Goal: Download file/media

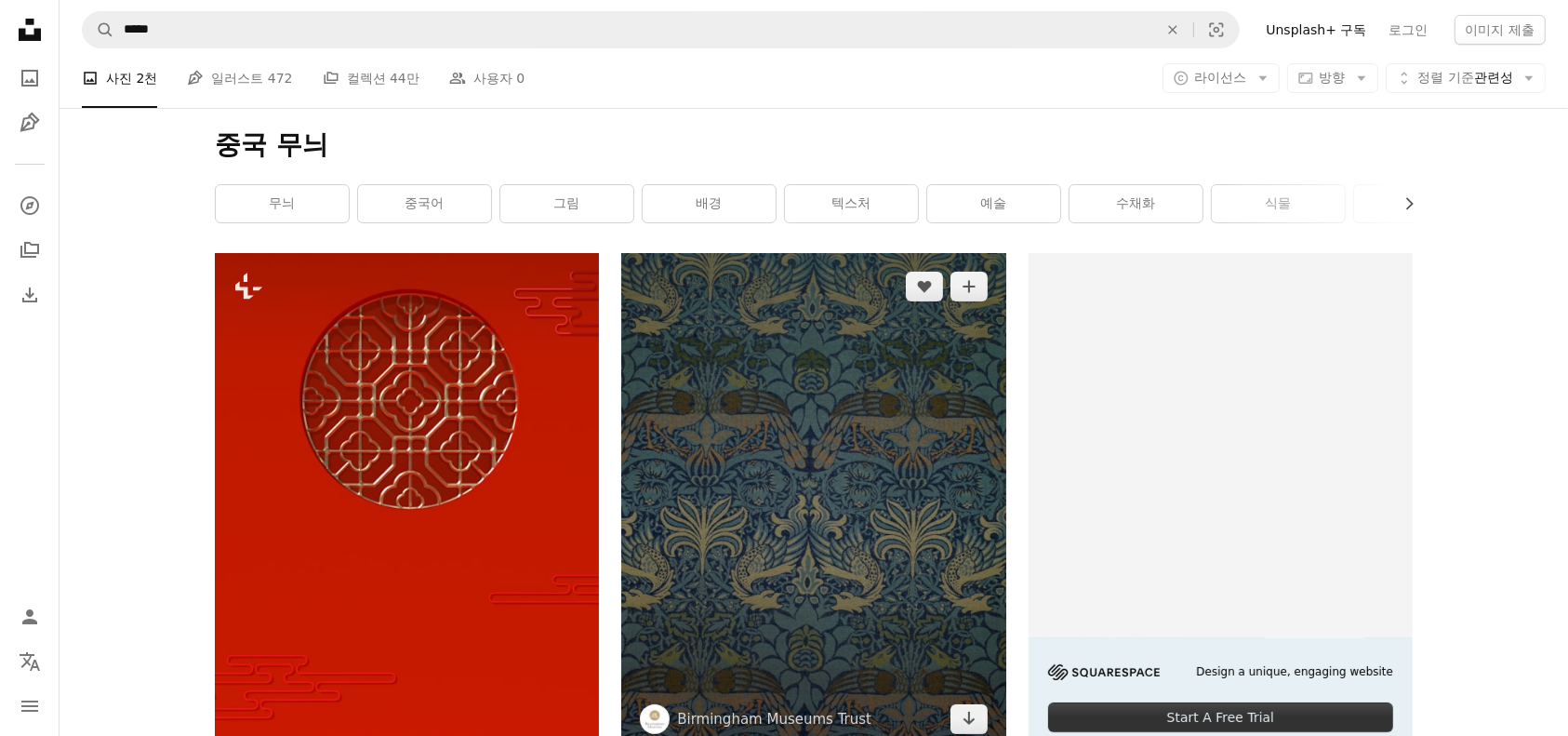
scroll to position [124, 0]
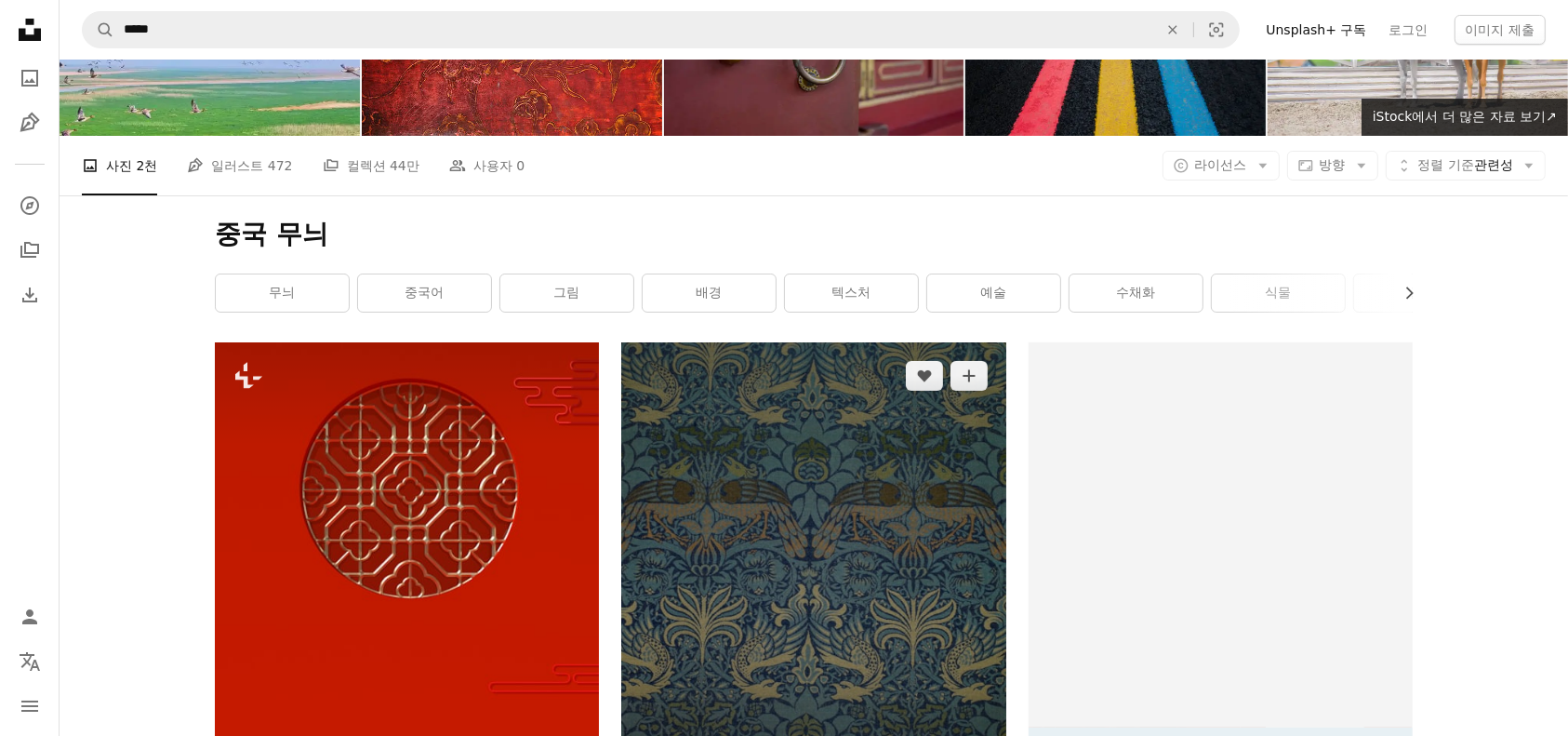
click at [921, 391] on img at bounding box center [813, 591] width 384 height 500
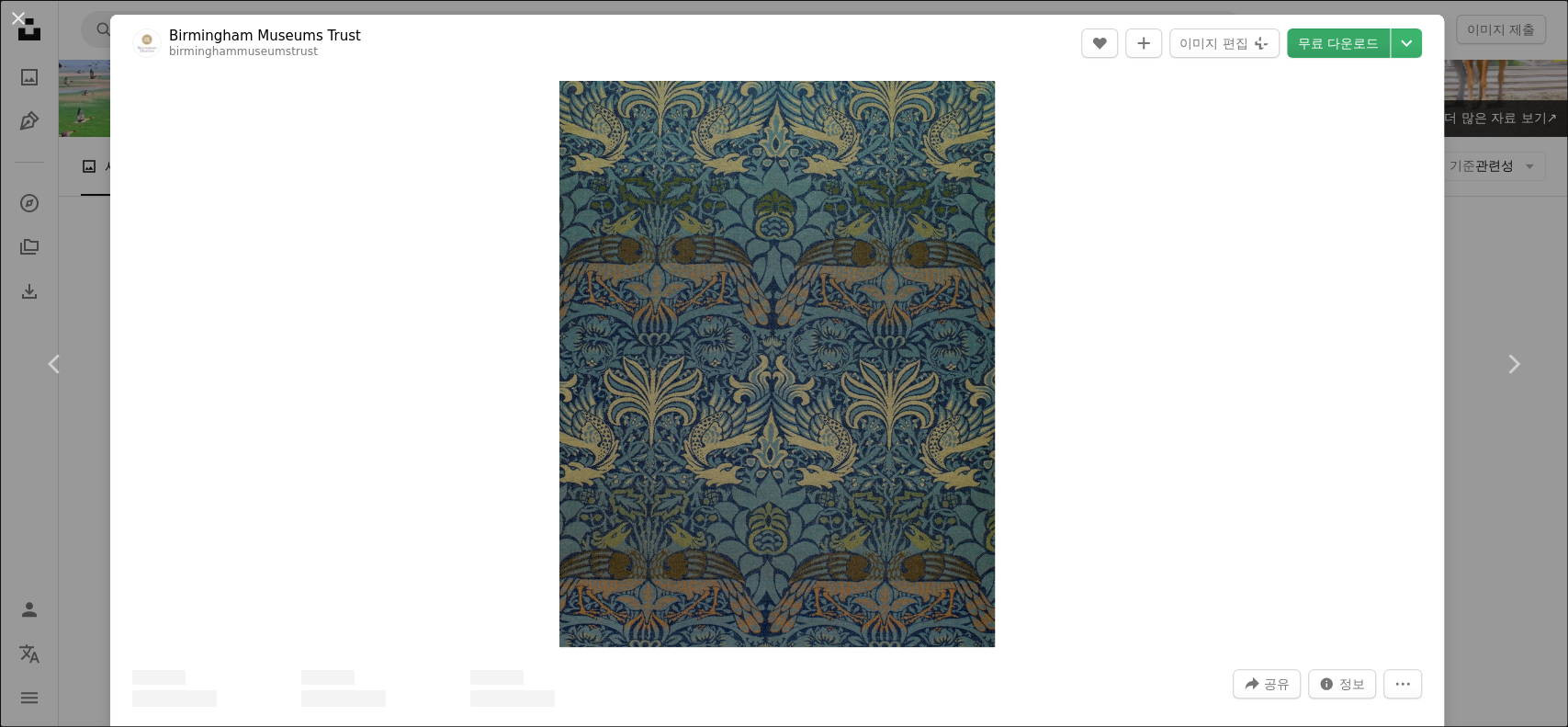
click at [1321, 38] on link "무료 다운로드" at bounding box center [1338, 43] width 103 height 29
